Goal: Information Seeking & Learning: Find specific fact

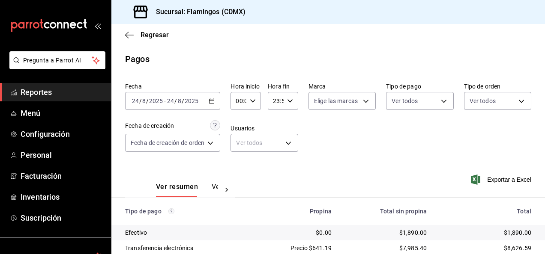
scroll to position [77, 0]
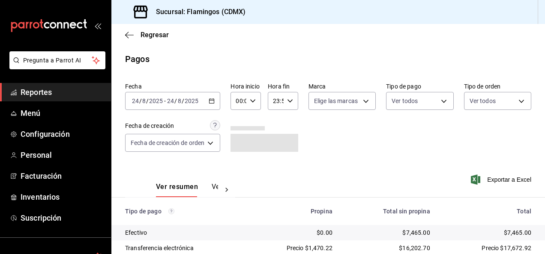
scroll to position [77, 0]
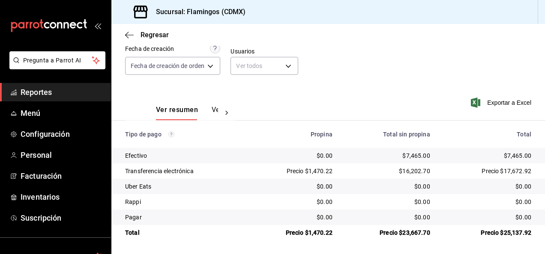
click at [414, 156] on div "$7,465.00" at bounding box center [388, 156] width 84 height 9
copy div "7,465.00"
click at [321, 173] on div "Precio $1,470.22" at bounding box center [293, 171] width 78 height 9
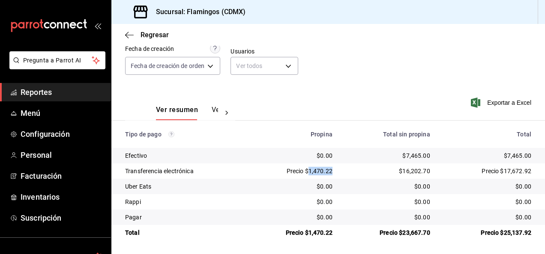
copy div "1,470.22"
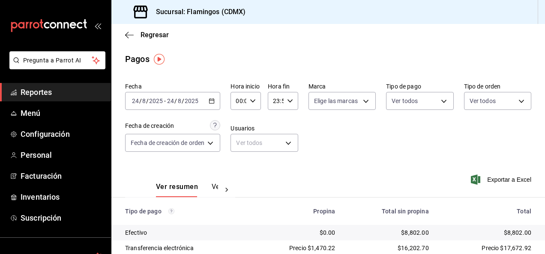
scroll to position [77, 0]
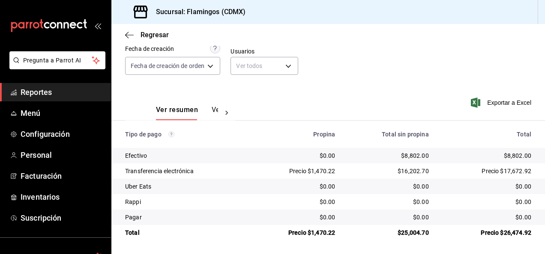
click at [413, 153] on div "$8,802.00" at bounding box center [389, 156] width 80 height 9
copy div "8,802.00"
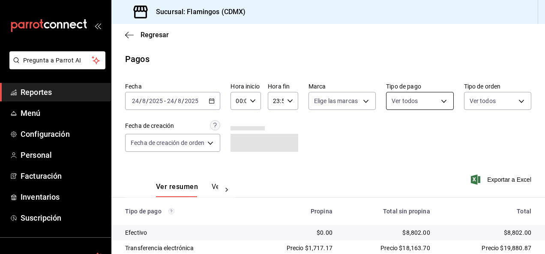
drag, startPoint x: 399, startPoint y: 153, endPoint x: 402, endPoint y: 95, distance: 57.9
click at [402, 95] on div "Fecha 2025-08-24 24 / 8 / 2025 - 2025-08-24 24 / 8 / 2025 Hora inicio 00:00 Hor…" at bounding box center [328, 120] width 406 height 83
